Goal: Task Accomplishment & Management: Manage account settings

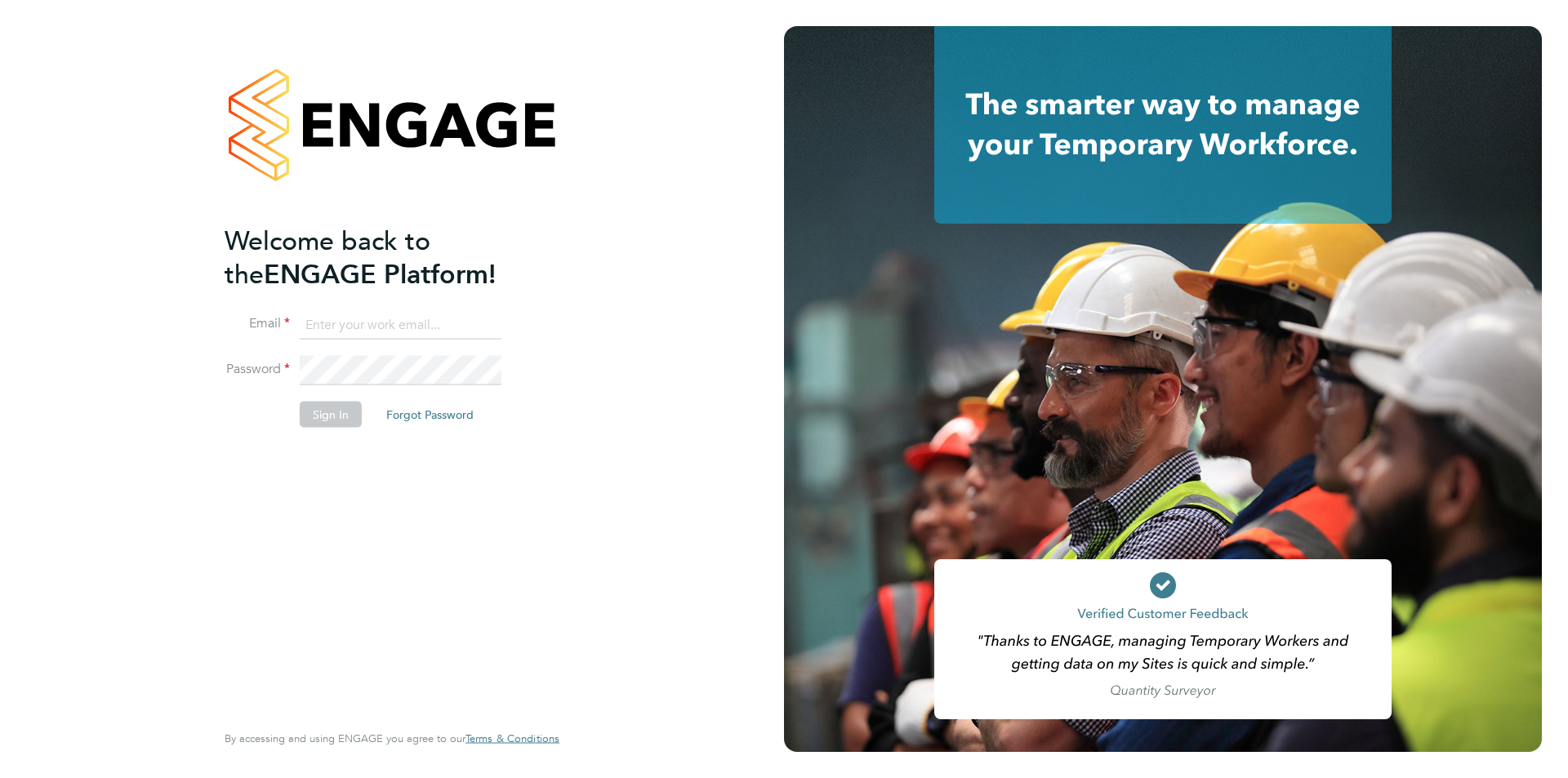
type input "[PERSON_NAME][EMAIL_ADDRESS][PERSON_NAME][DOMAIN_NAME]"
click at [341, 402] on button "Sign In" at bounding box center [331, 413] width 62 height 26
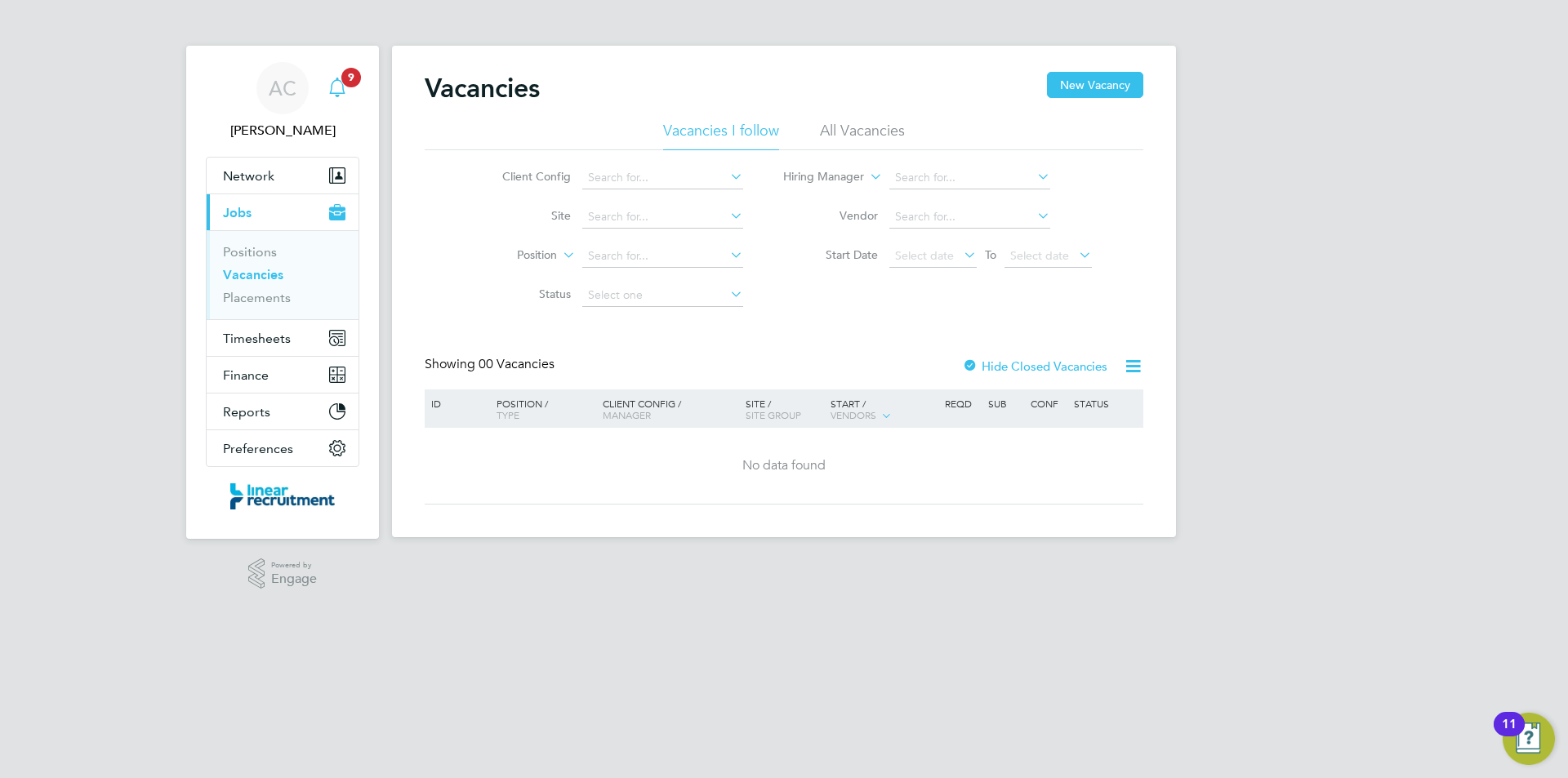
click at [338, 84] on icon "Main navigation" at bounding box center [337, 87] width 19 height 19
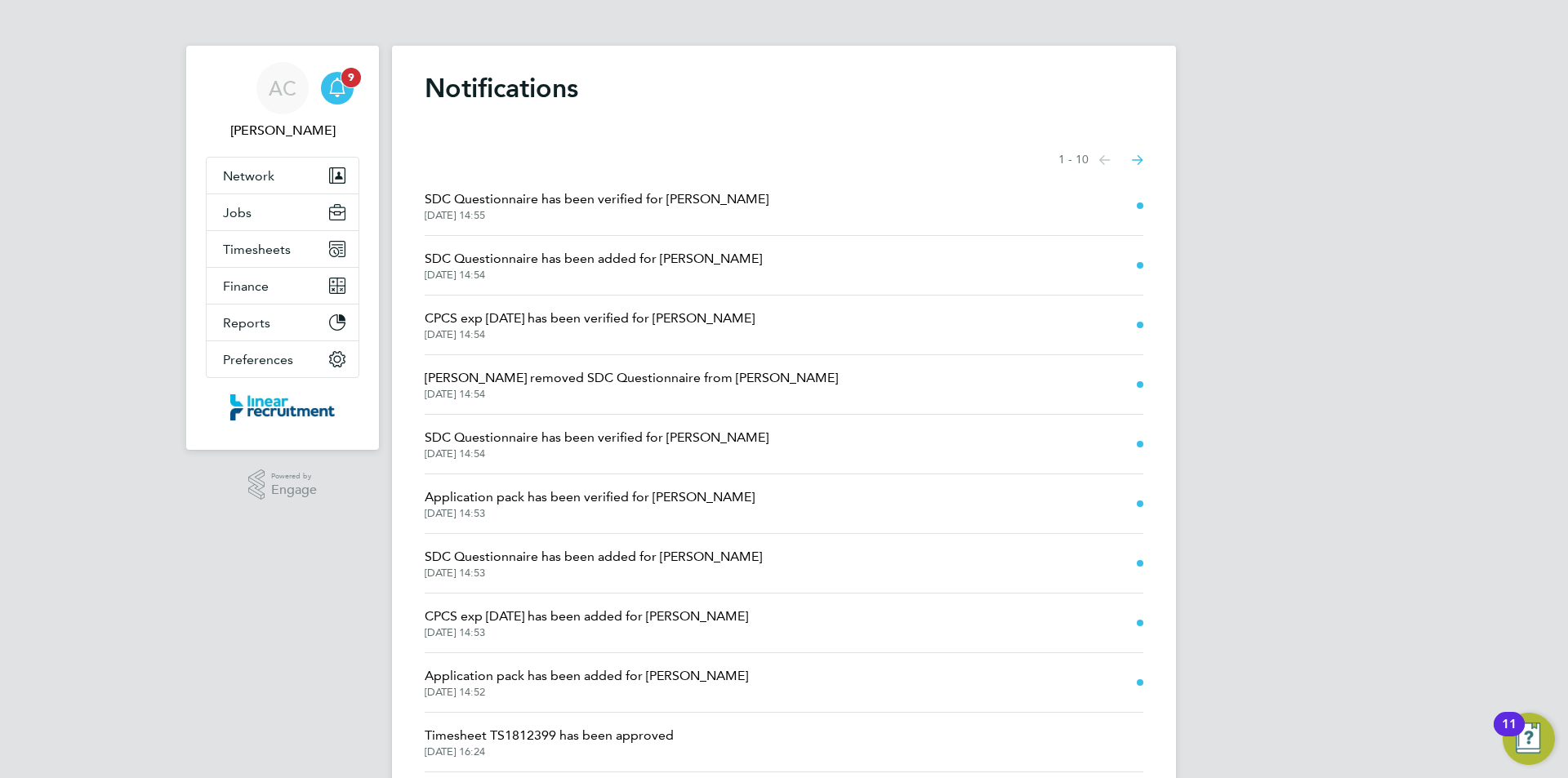
click at [338, 85] on icon "Main navigation" at bounding box center [337, 87] width 19 height 19
